Goal: Task Accomplishment & Management: Manage account settings

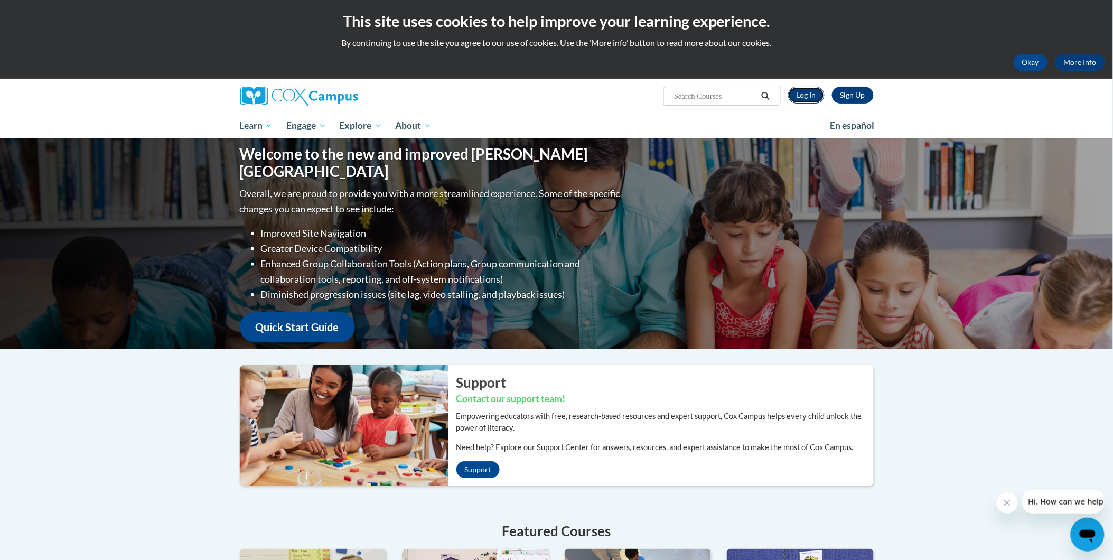
click at [813, 94] on link "Log In" at bounding box center [806, 95] width 36 height 17
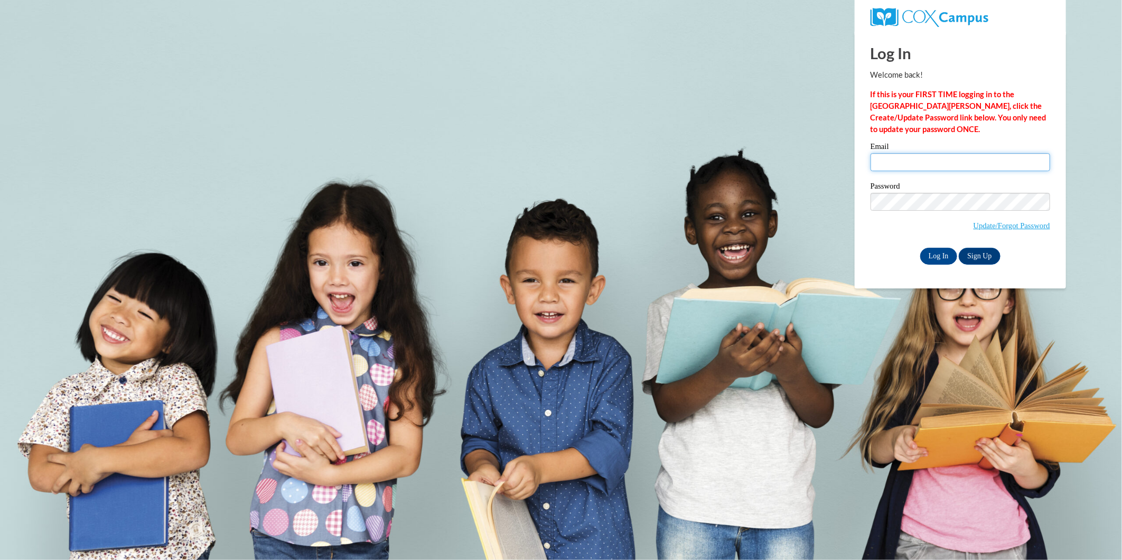
click at [899, 167] on input "Email" at bounding box center [961, 162] width 180 height 18
paste input "he Early Childhood Champion Bonus Program Enrollment Application"
type input "he Early Childhood Champion Bonus Program Enrollment Application"
click at [904, 167] on input "he Early Childhood Champion Bonus Program Enrollment Application" at bounding box center [961, 162] width 180 height 18
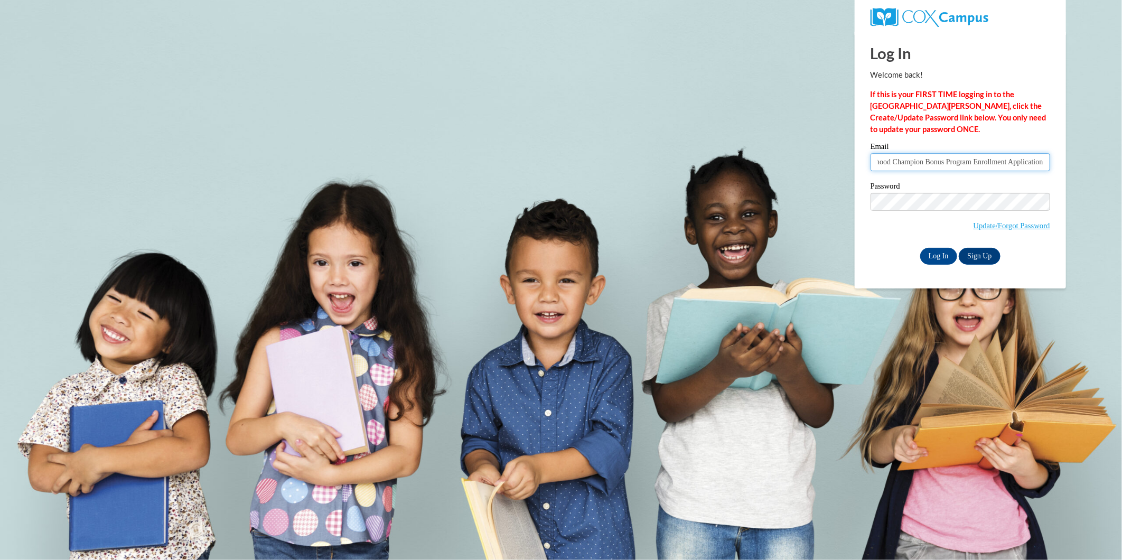
click at [904, 167] on input "he Early Childhood Champion Bonus Program Enrollment Application" at bounding box center [961, 162] width 180 height 18
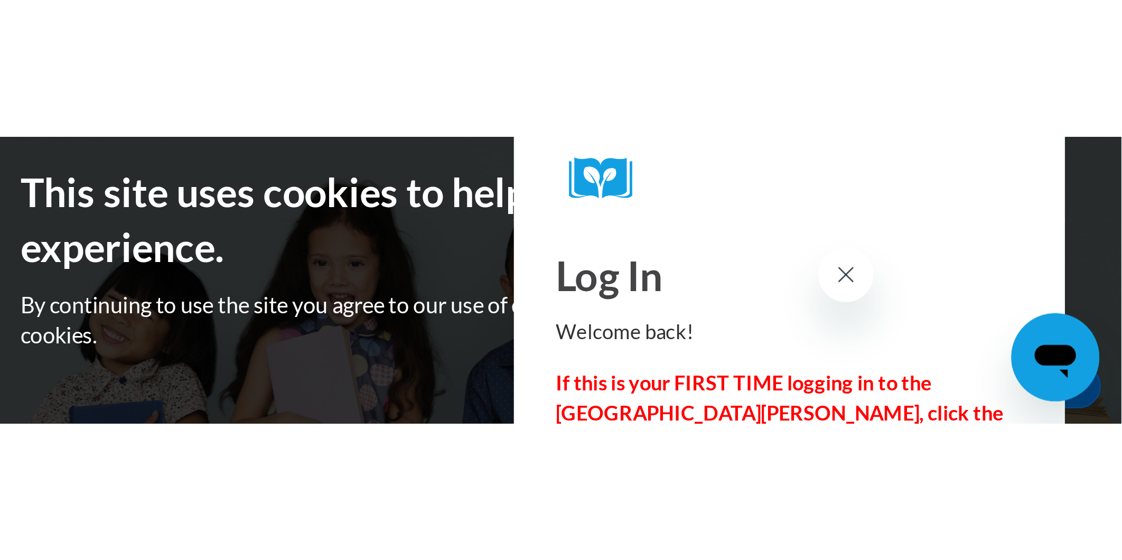
scroll to position [0, 0]
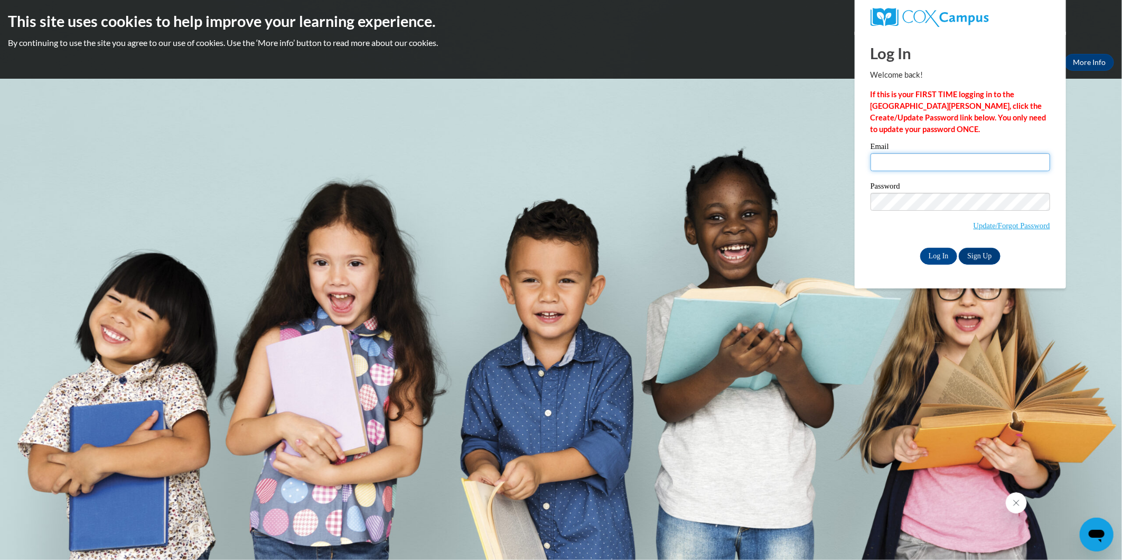
click at [915, 156] on input "Email" at bounding box center [961, 162] width 180 height 18
paste input "[EMAIL_ADDRESS][DOMAIN_NAME]"
type input "[EMAIL_ADDRESS][DOMAIN_NAME]"
click at [923, 212] on span "Update/Forgot Password" at bounding box center [961, 215] width 180 height 44
click at [863, 260] on div "Please enter your email! Please enter your password! Email makenzielong204@gmai…" at bounding box center [960, 204] width 195 height 122
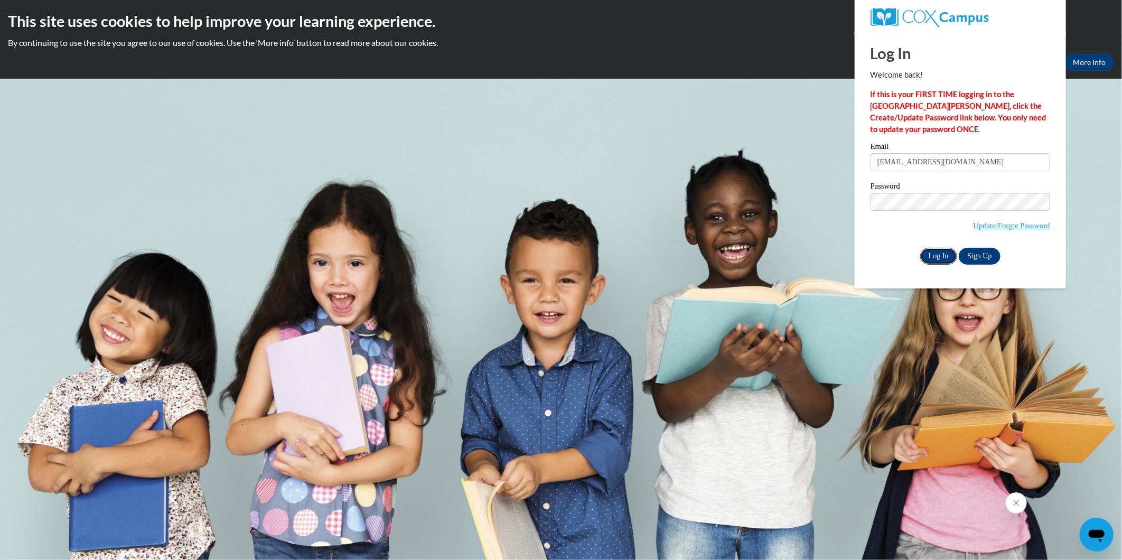
click at [933, 257] on input "Log In" at bounding box center [938, 256] width 37 height 17
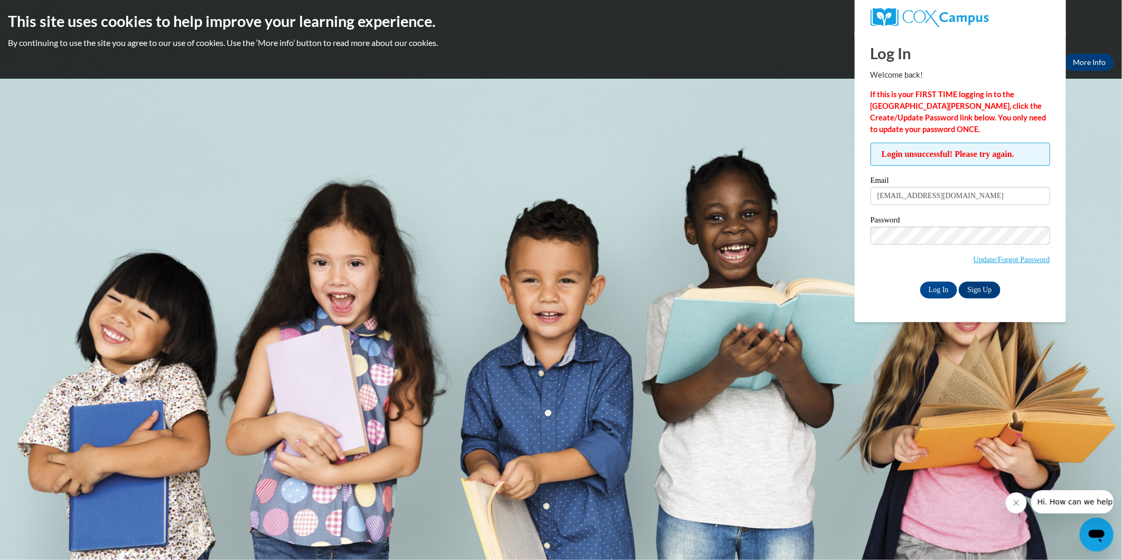
click at [863, 271] on div "Login unsuccessful! Please try again. Please enter your email! Please enter you…" at bounding box center [960, 220] width 195 height 155
click at [936, 294] on input "Log In" at bounding box center [938, 290] width 37 height 17
click at [986, 198] on input "makenzielong204@gmail.com" at bounding box center [961, 196] width 180 height 18
drag, startPoint x: 0, startPoint y: 0, endPoint x: 986, endPoint y: 198, distance: 1005.6
click at [986, 198] on input "[EMAIL_ADDRESS][DOMAIN_NAME]" at bounding box center [961, 196] width 180 height 18
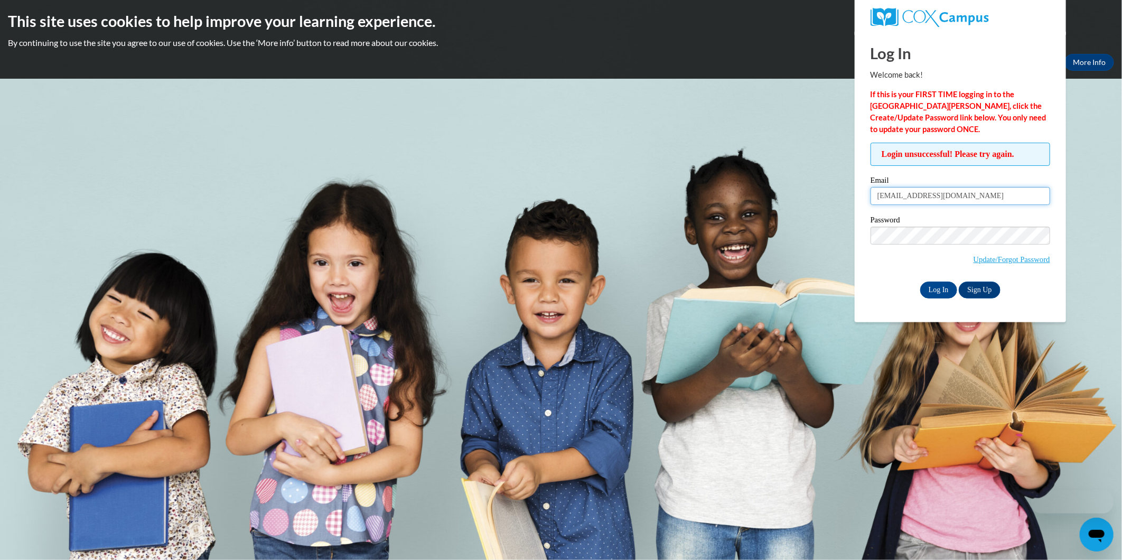
click at [986, 198] on input "[EMAIL_ADDRESS][DOMAIN_NAME]" at bounding box center [961, 196] width 180 height 18
click at [920, 282] on input "Log In" at bounding box center [938, 290] width 37 height 17
